Goal: Information Seeking & Learning: Learn about a topic

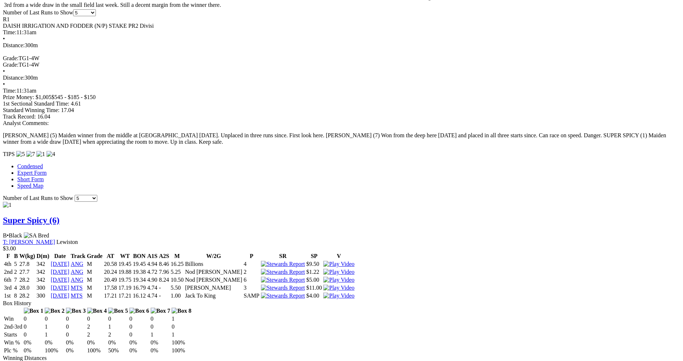
scroll to position [469, 0]
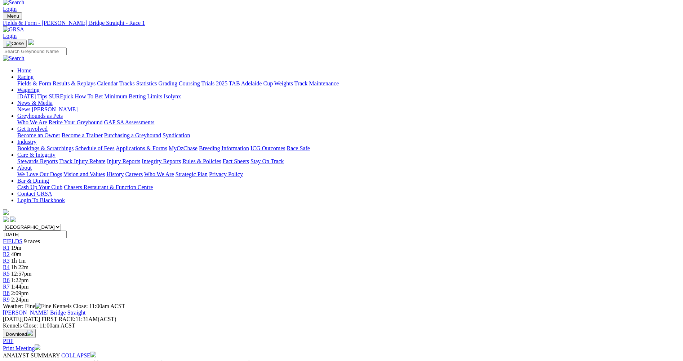
scroll to position [0, 0]
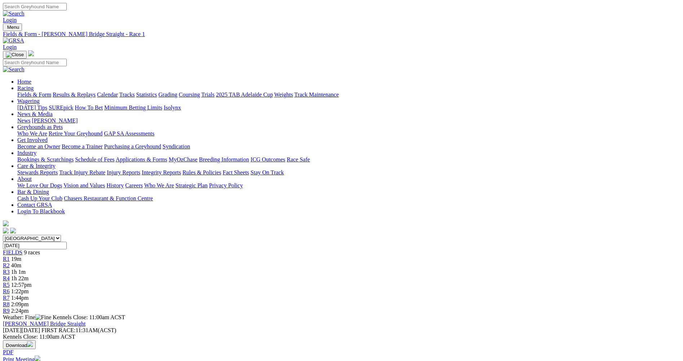
click at [51, 92] on link "Fields & Form" at bounding box center [34, 95] width 34 height 6
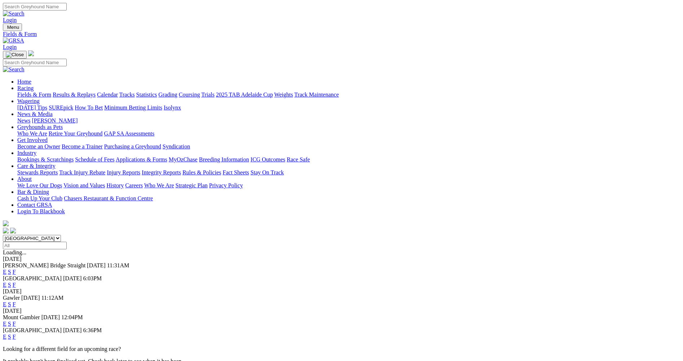
click at [6, 334] on link "E" at bounding box center [5, 337] width 4 height 6
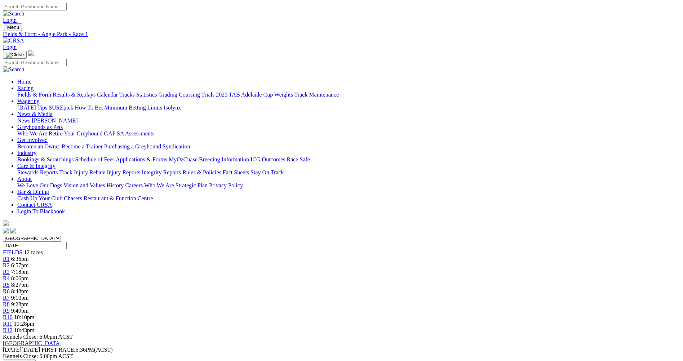
click at [29, 263] on span "6:57pm" at bounding box center [20, 266] width 18 height 6
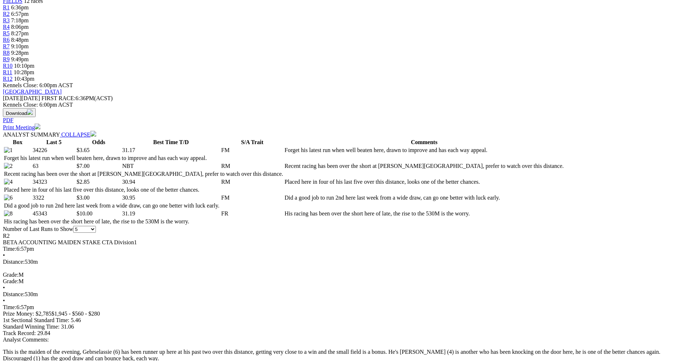
scroll to position [252, 0]
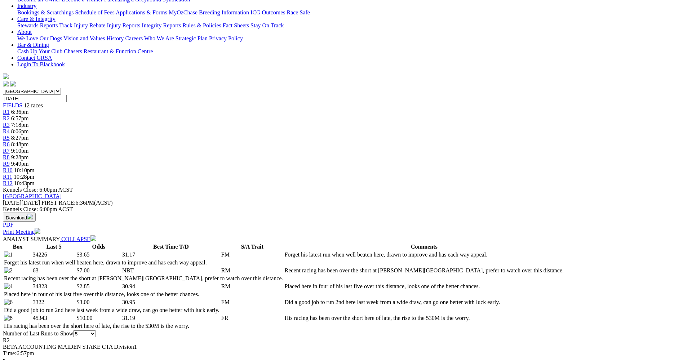
scroll to position [0, 0]
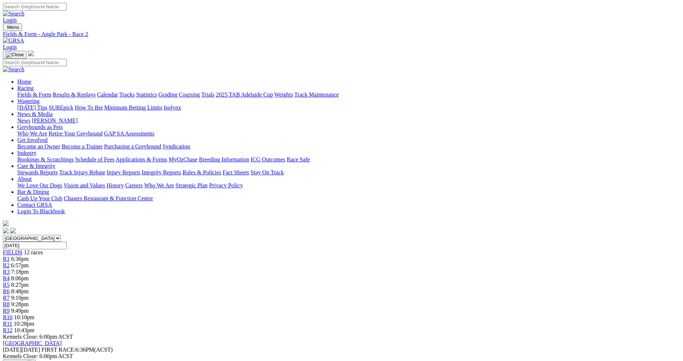
click at [51, 92] on link "Fields & Form" at bounding box center [34, 95] width 34 height 6
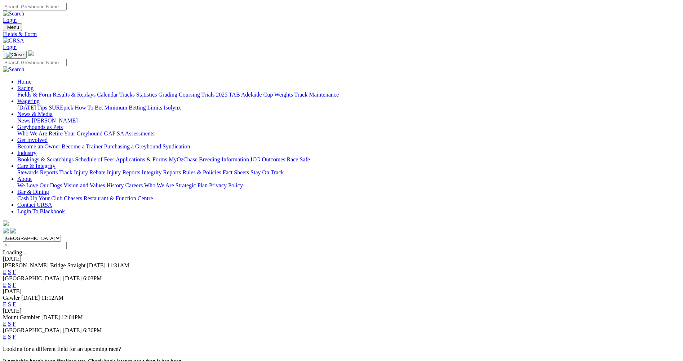
click at [6, 269] on link "E" at bounding box center [5, 272] width 4 height 6
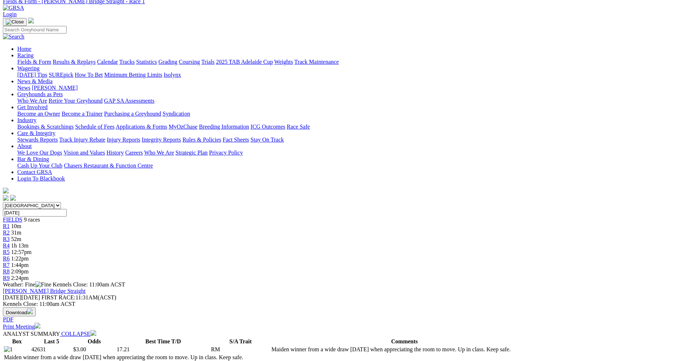
scroll to position [108, 0]
